Goal: Communication & Community: Answer question/provide support

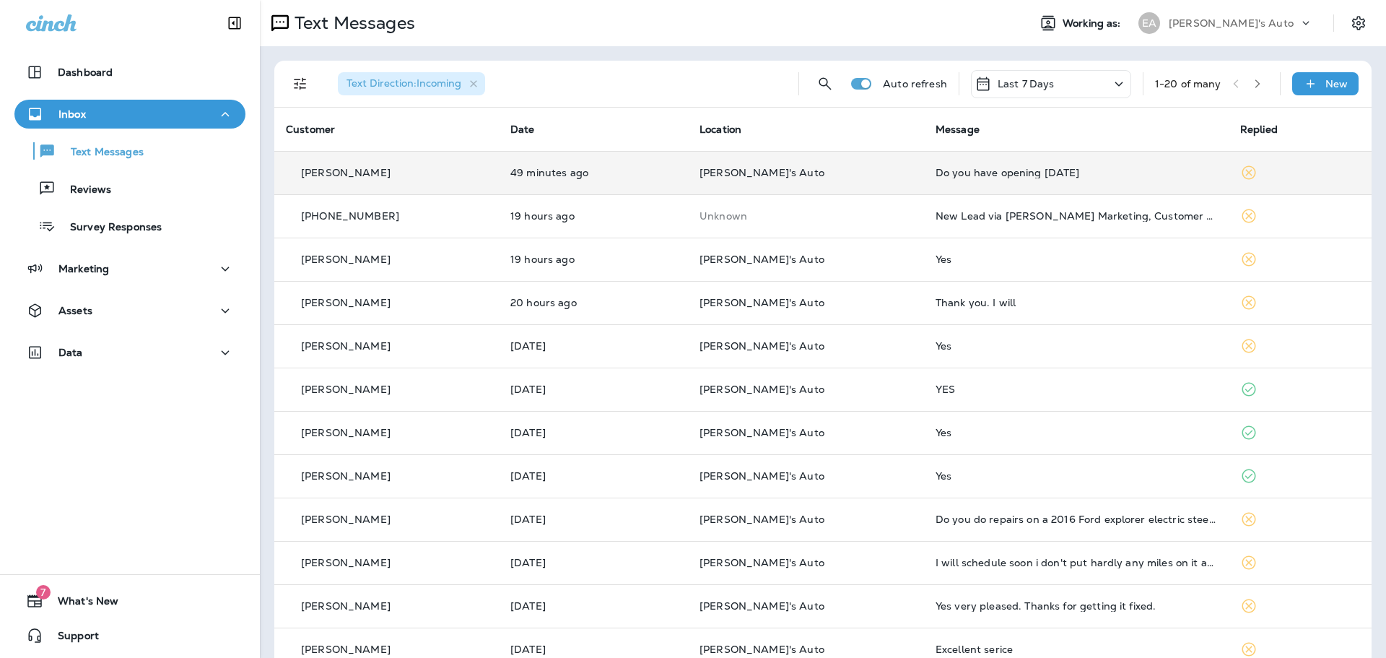
click at [803, 165] on td "[PERSON_NAME]'s Auto" at bounding box center [806, 172] width 236 height 43
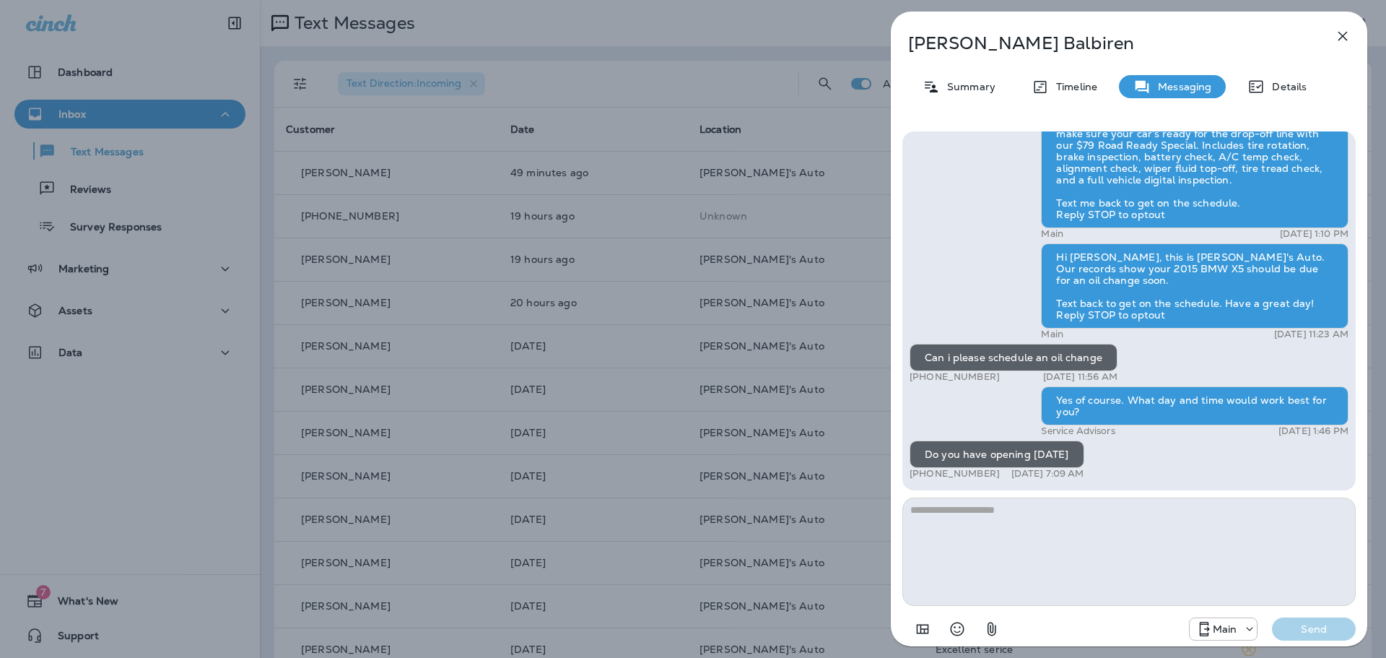
click at [1015, 525] on textarea at bounding box center [1128, 551] width 453 height 108
type textarea "**********"
click at [1289, 629] on p "Send" at bounding box center [1313, 628] width 61 height 13
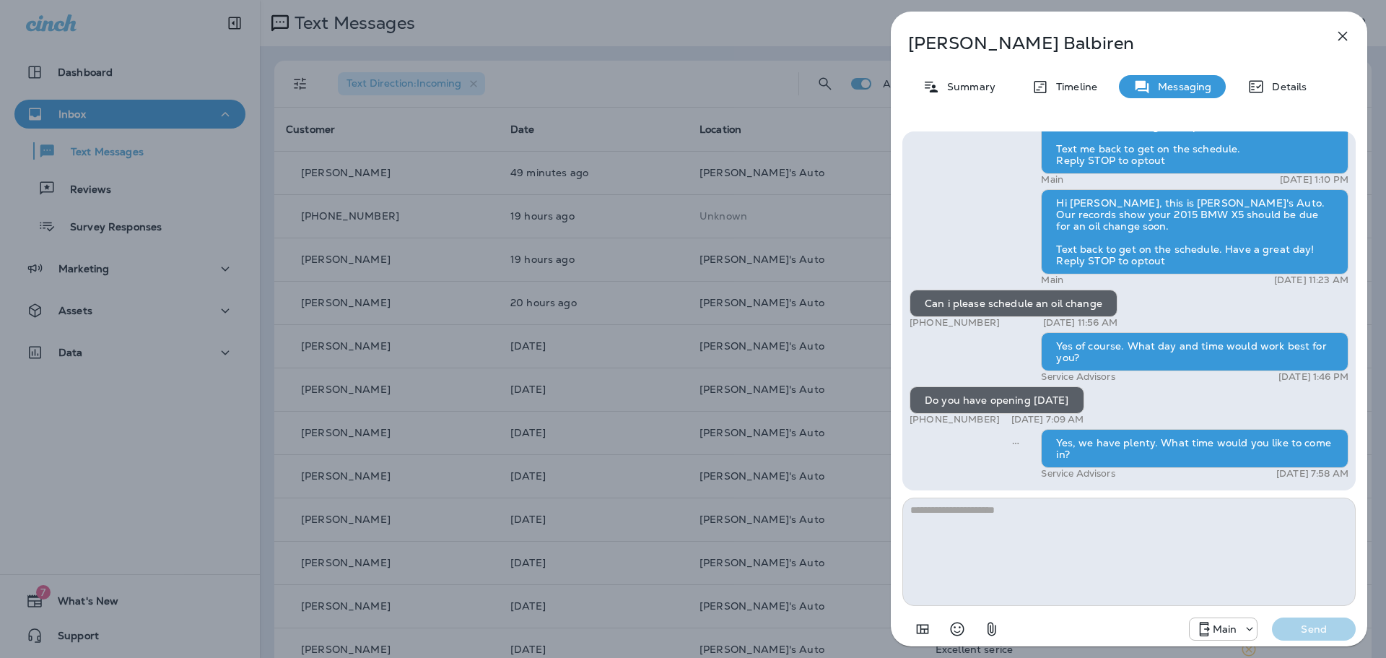
click at [1345, 35] on icon "button" at bounding box center [1342, 35] width 17 height 17
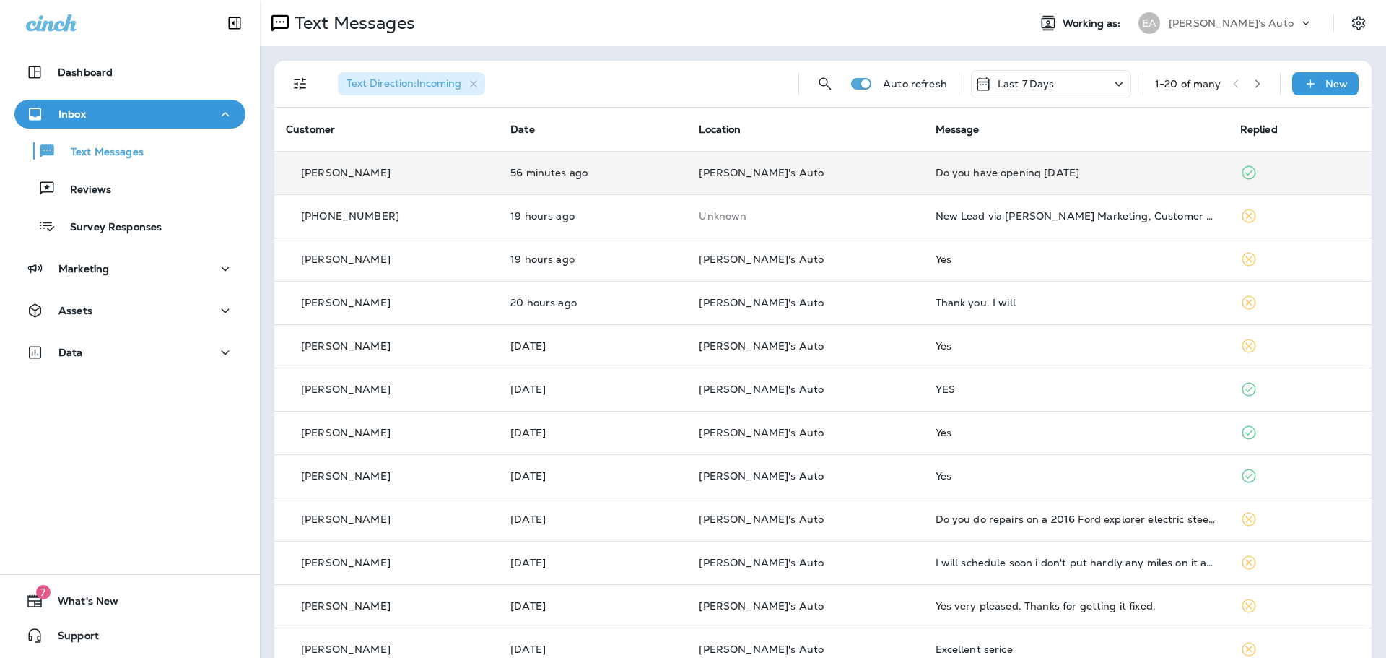
click at [871, 177] on p "[PERSON_NAME]'s Auto" at bounding box center [805, 173] width 213 height 12
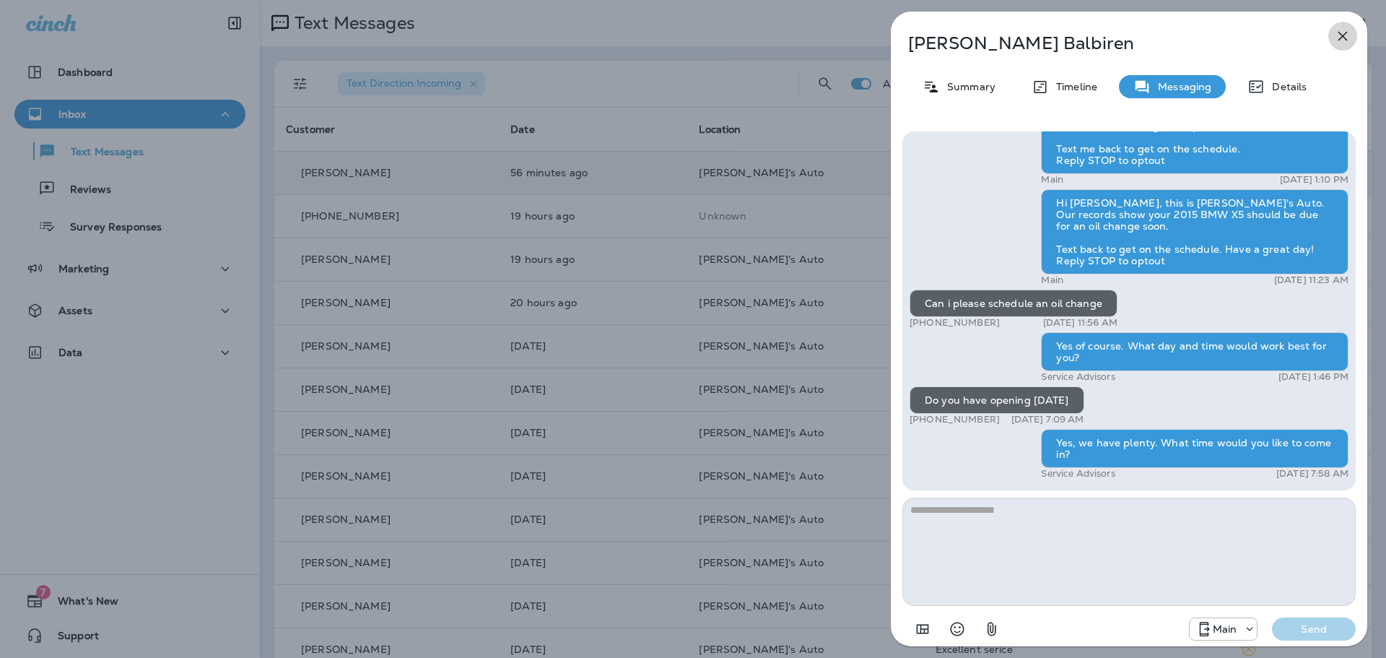
click at [1336, 33] on icon "button" at bounding box center [1342, 35] width 17 height 17
